Goal: Browse casually: Explore the website without a specific task or goal

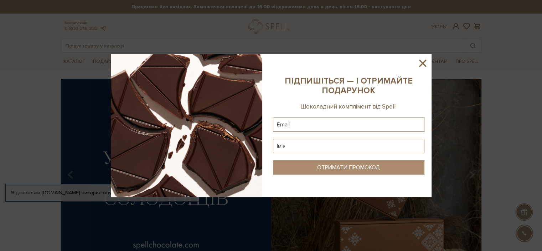
click at [417, 65] on icon at bounding box center [423, 63] width 12 height 12
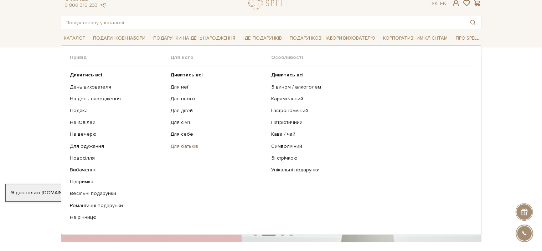
scroll to position [36, 0]
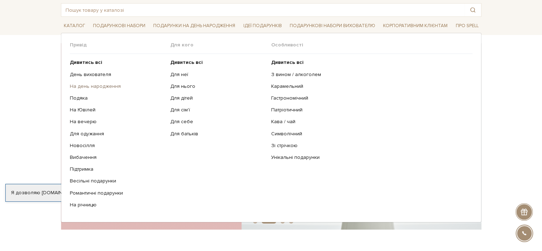
click at [105, 85] on link "На день народження" at bounding box center [118, 86] width 96 height 6
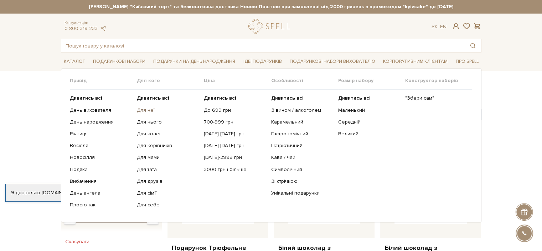
click at [152, 111] on link "Для неї" at bounding box center [168, 110] width 62 height 6
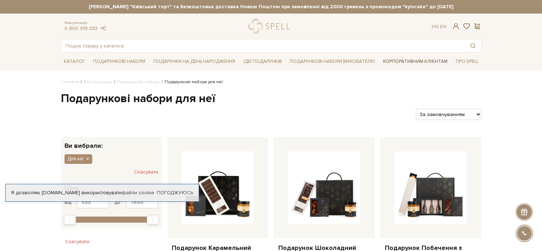
click at [409, 60] on link "Корпоративним клієнтам" at bounding box center [415, 61] width 70 height 12
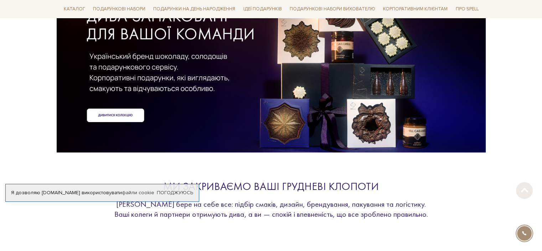
scroll to position [107, 0]
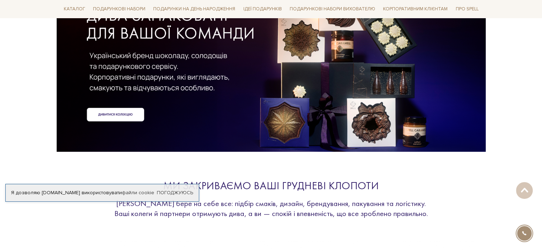
click at [117, 115] on div at bounding box center [271, 52] width 421 height 160
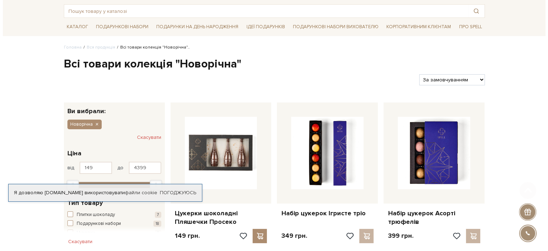
scroll to position [71, 0]
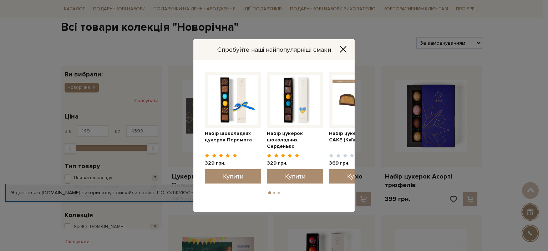
click at [347, 102] on img at bounding box center [356, 99] width 49 height 49
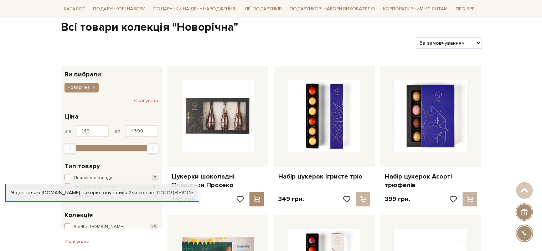
click at [286, 26] on h1 "Всі товари колекція "Новорічна"" at bounding box center [271, 27] width 421 height 15
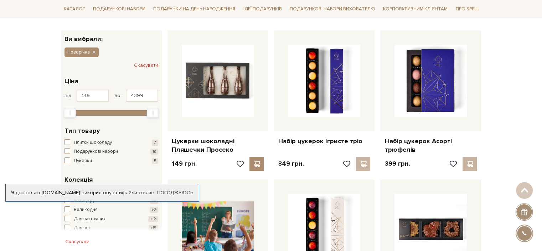
scroll to position [107, 0]
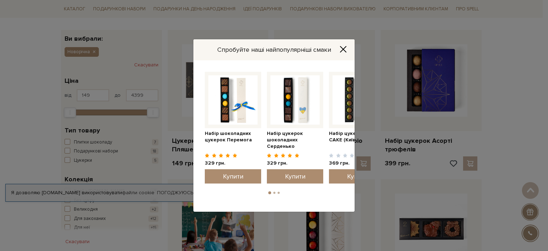
click at [342, 49] on icon "Close" at bounding box center [342, 49] width 7 height 7
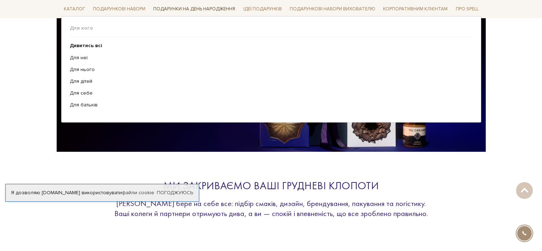
click at [176, 7] on link "Подарунки на День народження" at bounding box center [194, 9] width 88 height 11
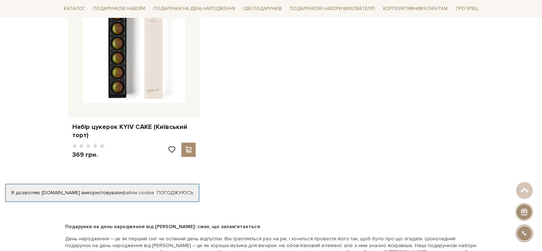
scroll to position [1177, 0]
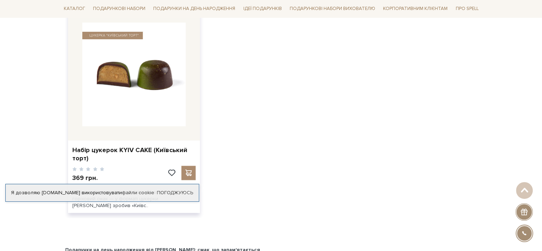
click at [144, 74] on img at bounding box center [133, 73] width 103 height 103
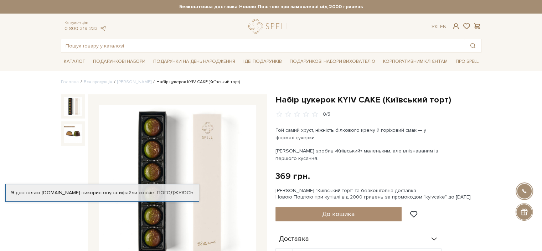
scroll to position [36, 0]
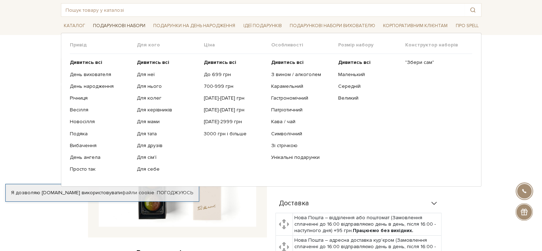
click at [122, 25] on link "Подарункові набори" at bounding box center [119, 25] width 58 height 11
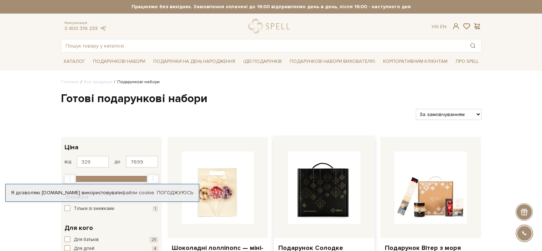
scroll to position [36, 0]
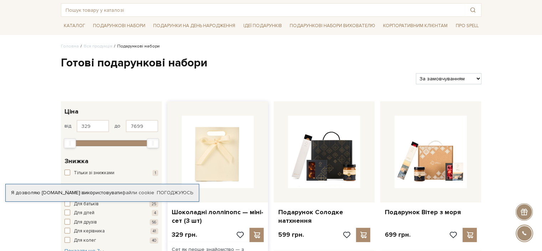
click at [217, 157] on img at bounding box center [218, 152] width 72 height 72
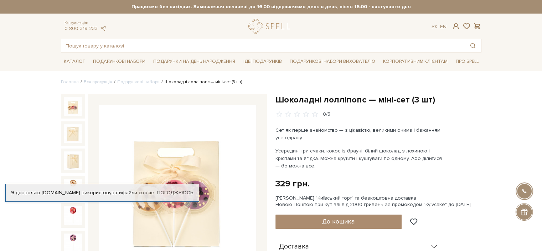
scroll to position [71, 0]
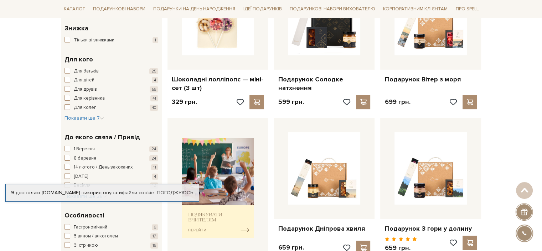
scroll to position [285, 0]
